Goal: Obtain resource: Download file/media

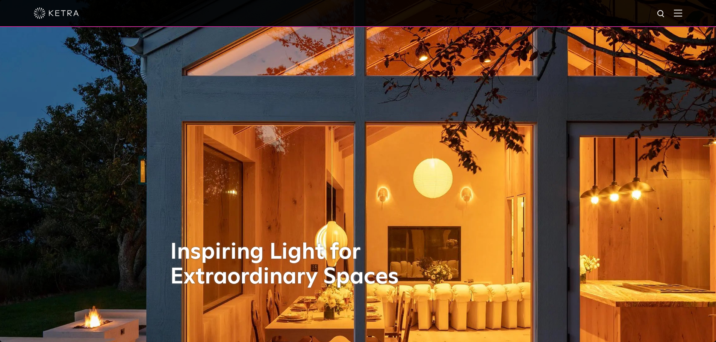
click at [70, 16] on img at bounding box center [56, 13] width 45 height 11
click at [679, 11] on div at bounding box center [358, 13] width 649 height 26
click at [700, 16] on div at bounding box center [358, 13] width 716 height 27
click at [682, 12] on img at bounding box center [678, 12] width 8 height 7
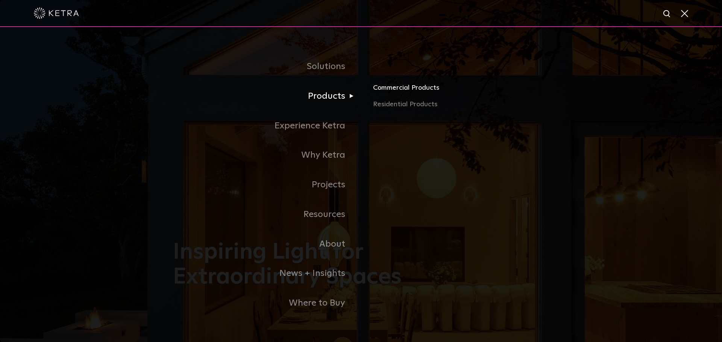
click at [403, 89] on link "Commercial Products" at bounding box center [461, 91] width 176 height 17
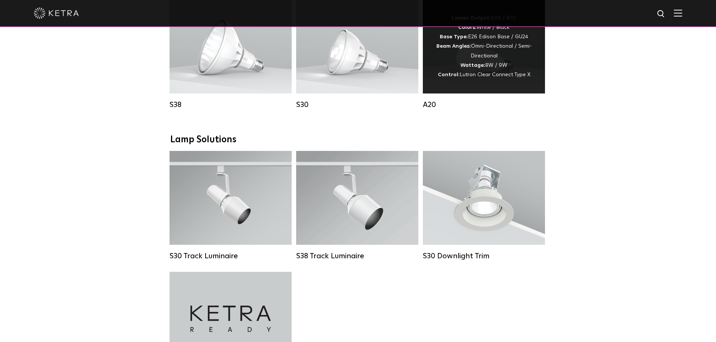
scroll to position [602, 0]
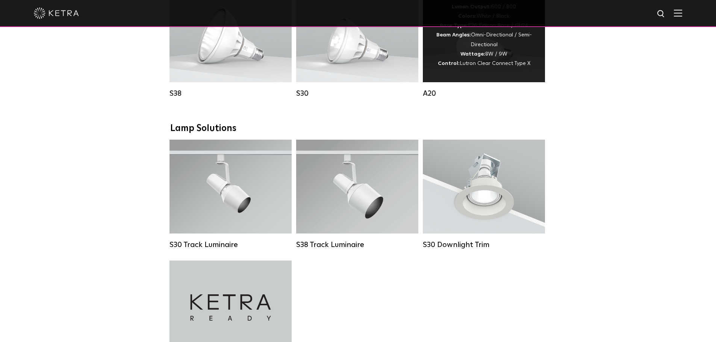
click at [489, 57] on div "Lumen Output: 600 / 800 Colors: White / Black Base Type: E26 Edison Base / GU24…" at bounding box center [484, 35] width 100 height 66
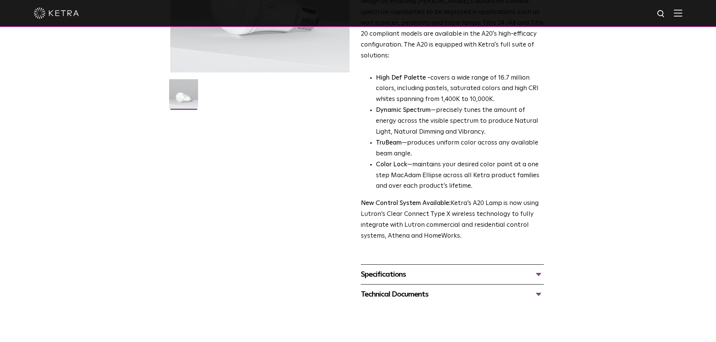
scroll to position [226, 0]
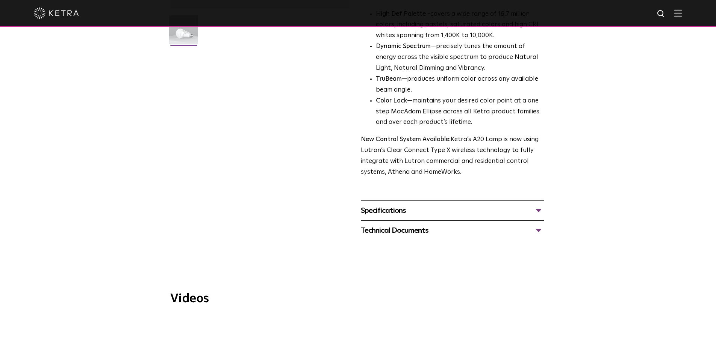
click at [397, 205] on div "Specifications" at bounding box center [452, 211] width 183 height 12
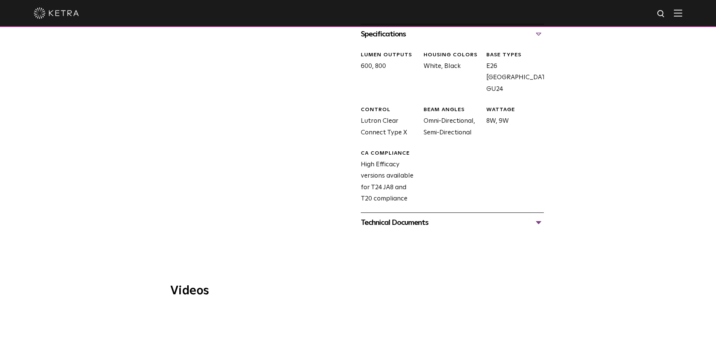
scroll to position [414, 0]
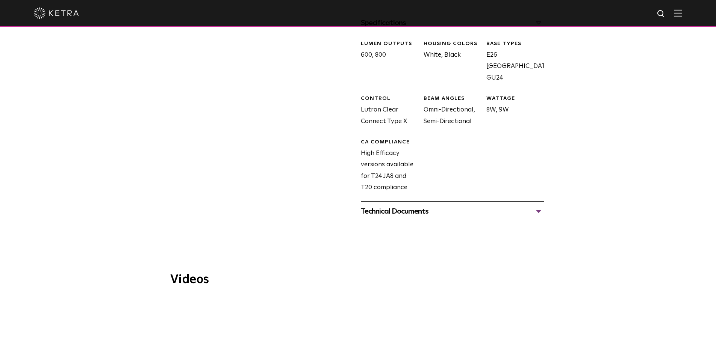
click at [427, 207] on div "Technical Documents" at bounding box center [452, 212] width 183 height 12
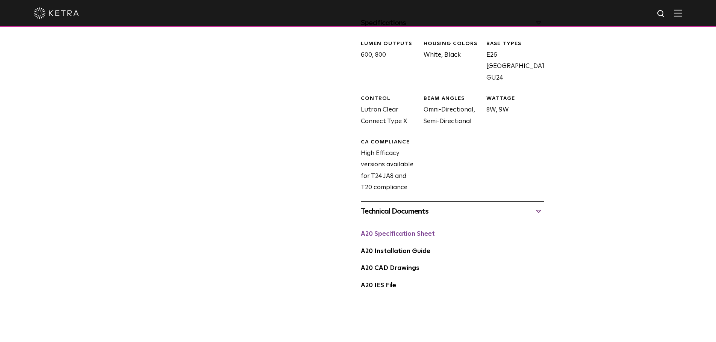
click at [415, 231] on link "A20 Specification Sheet" at bounding box center [398, 234] width 74 height 6
